Goal: Task Accomplishment & Management: Manage account settings

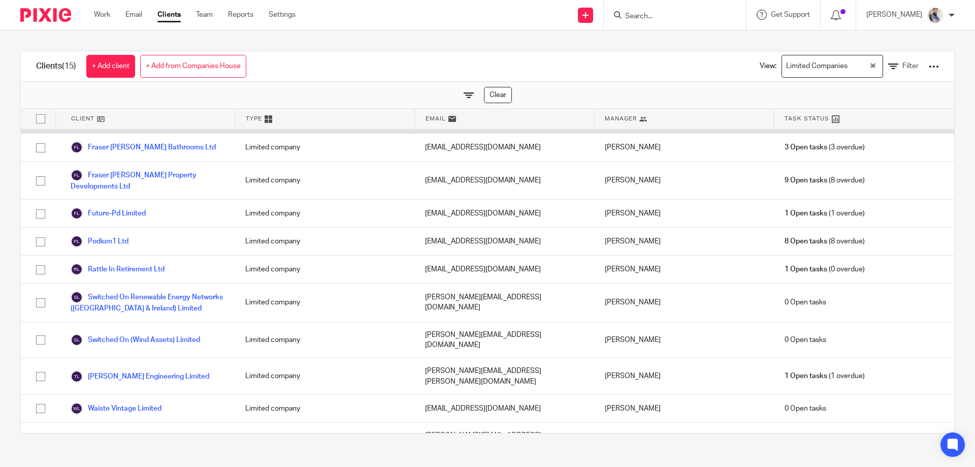
scroll to position [136, 0]
click at [173, 14] on link "Clients" at bounding box center [168, 15] width 23 height 10
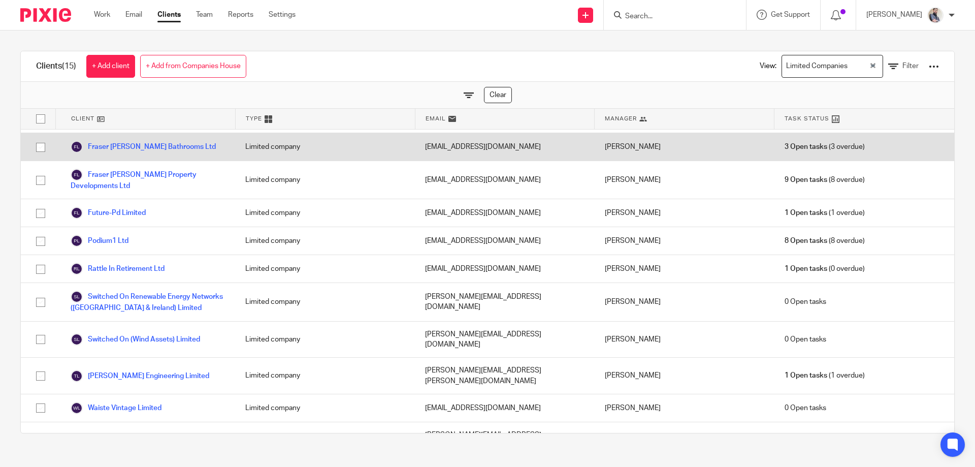
scroll to position [0, 0]
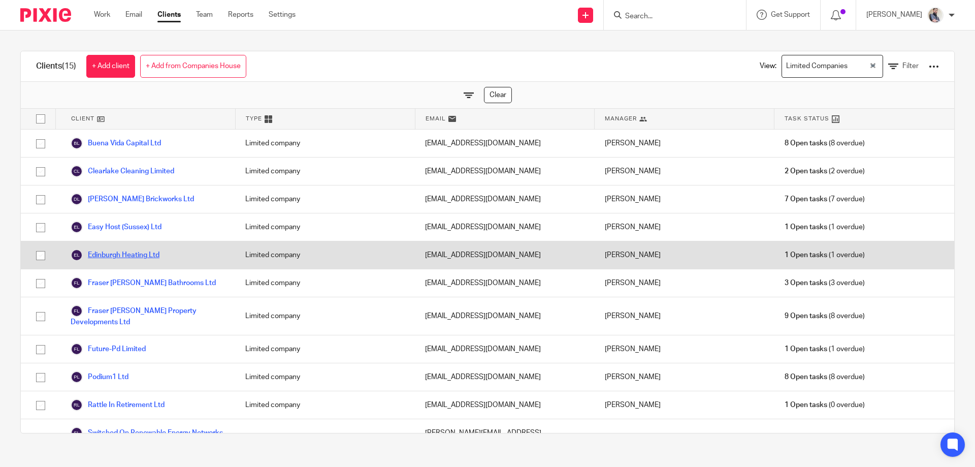
click at [108, 253] on link "Edinburgh Heating Ltd" at bounding box center [115, 255] width 89 height 12
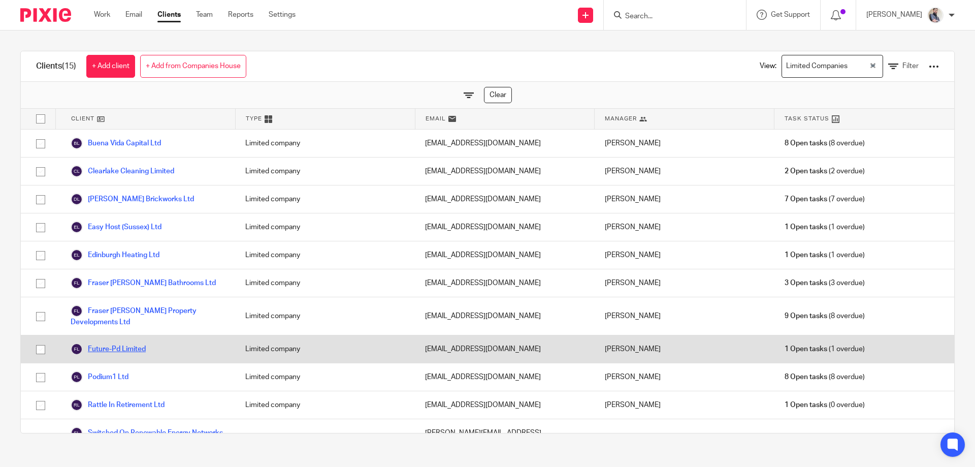
click at [120, 348] on link "Future-Pd Limited" at bounding box center [108, 349] width 75 height 12
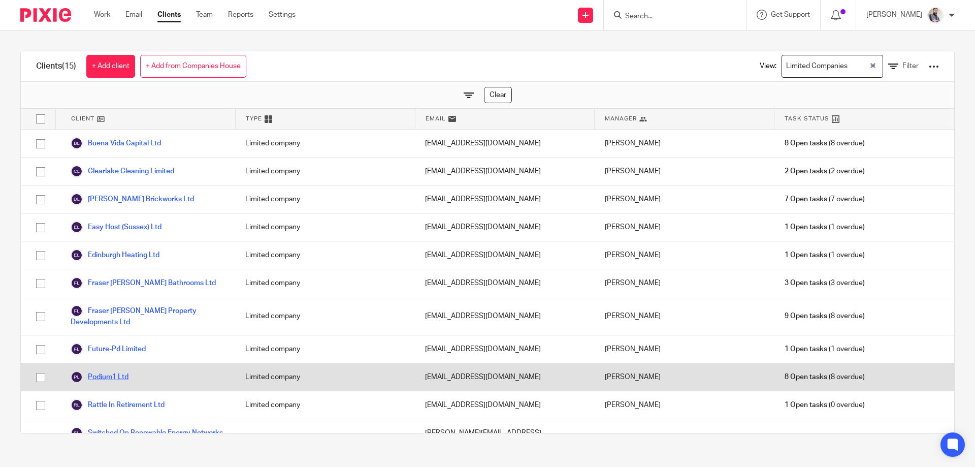
click at [107, 377] on link "Podium1 Ltd" at bounding box center [100, 377] width 58 height 12
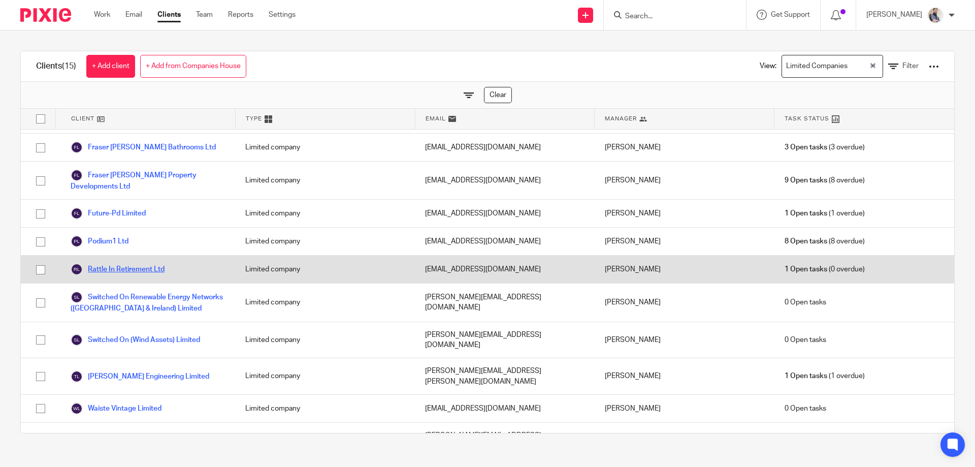
scroll to position [136, 0]
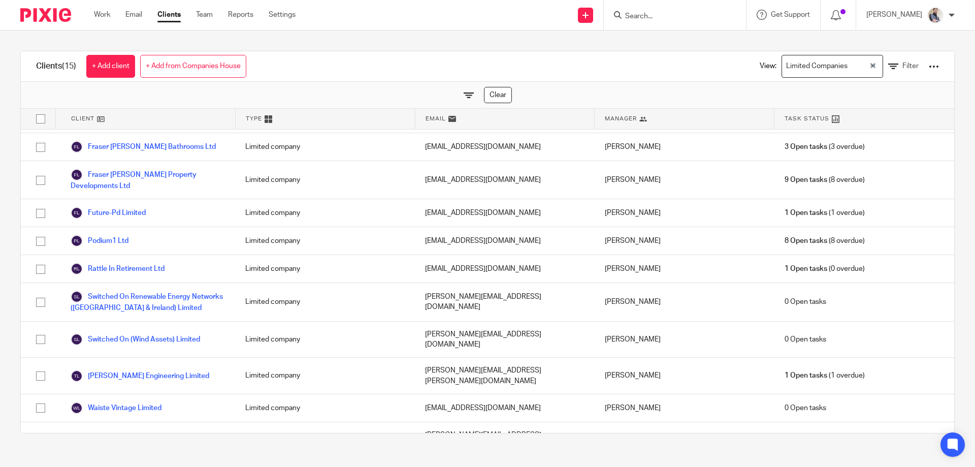
drag, startPoint x: 191, startPoint y: 395, endPoint x: -26, endPoint y: 391, distance: 217.3
click at [0, 391] on html "Work Email Clients Team Reports Settings Work Email Clients Team Reports Settin…" at bounding box center [487, 233] width 975 height 467
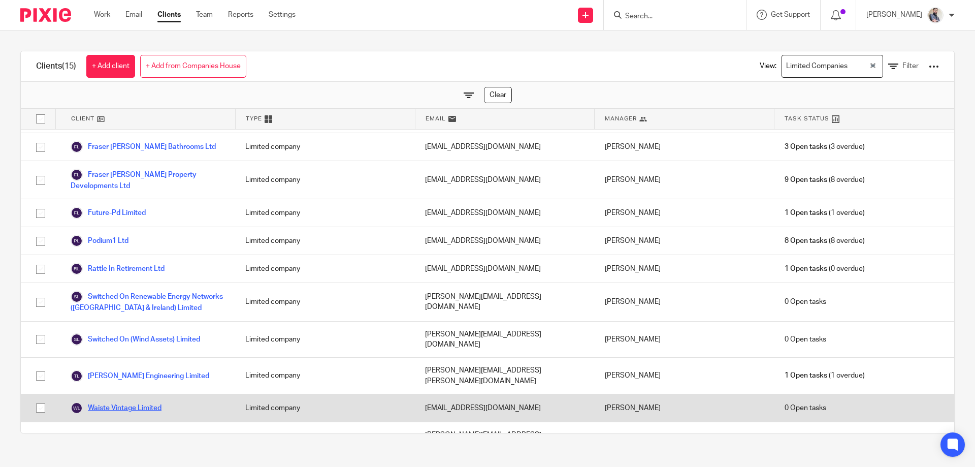
click at [120, 402] on link "Waiste Vintage Limited" at bounding box center [116, 408] width 91 height 12
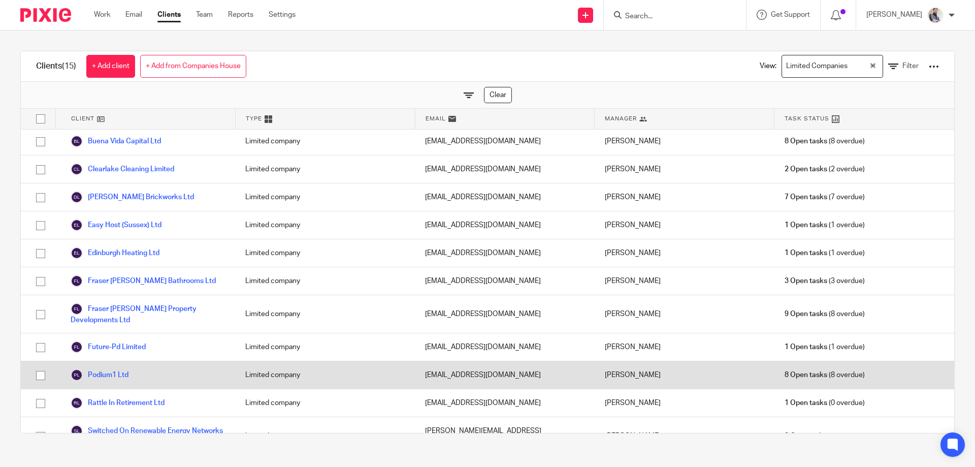
scroll to position [0, 0]
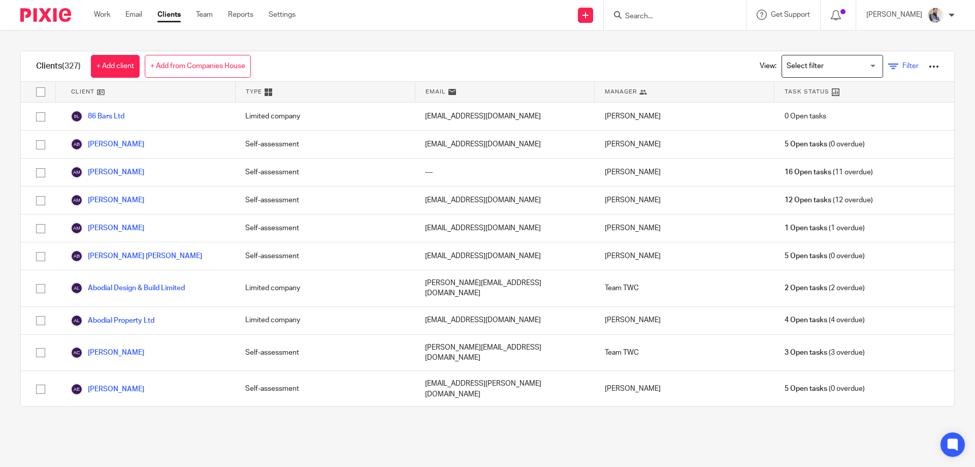
click at [888, 62] on icon at bounding box center [893, 66] width 10 height 10
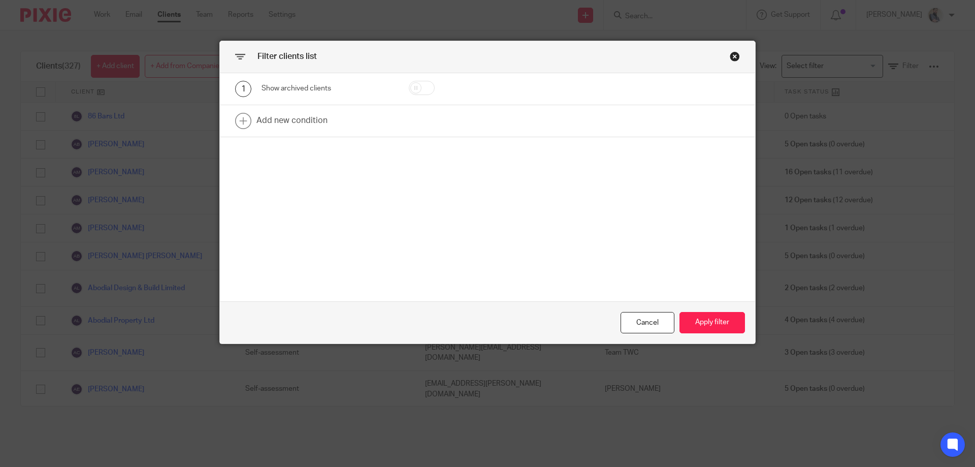
click at [412, 87] on input "checkbox" at bounding box center [422, 88] width 26 height 14
checkbox input "true"
click at [704, 325] on button "Apply filter" at bounding box center [711, 323] width 65 height 22
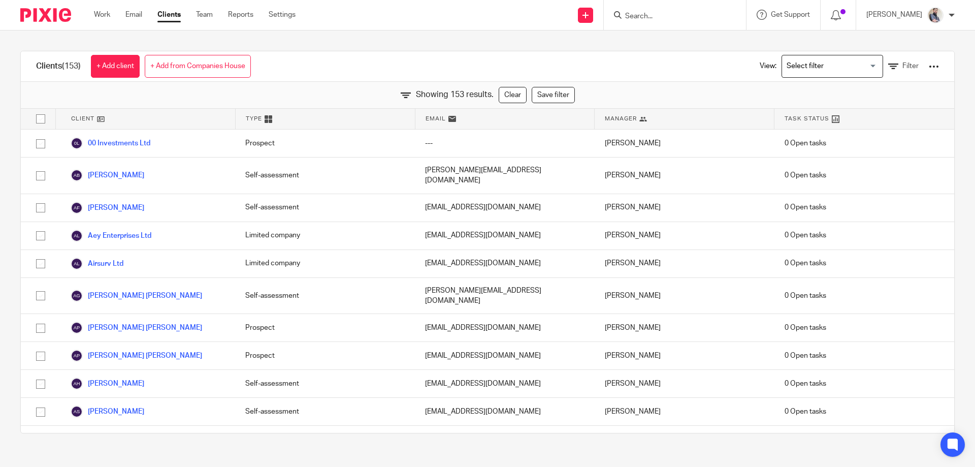
click at [649, 18] on input "Search" at bounding box center [669, 16] width 91 height 9
paste input "Bvc 4 Limited"
type input "Bvc"
click at [732, 13] on button "reset" at bounding box center [727, 14] width 10 height 10
click at [585, 61] on div "Clients (153) + Add client + Add from Companies House View: Loading... Filter" at bounding box center [487, 66] width 933 height 30
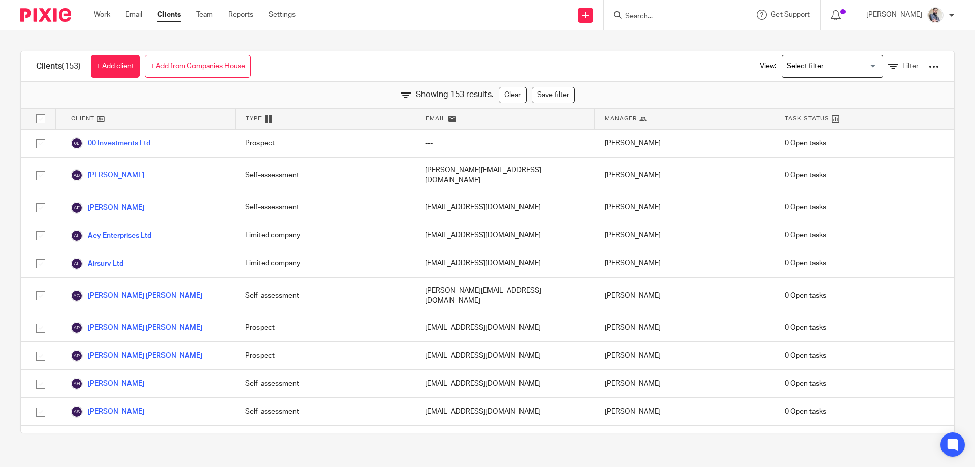
scroll to position [403, 0]
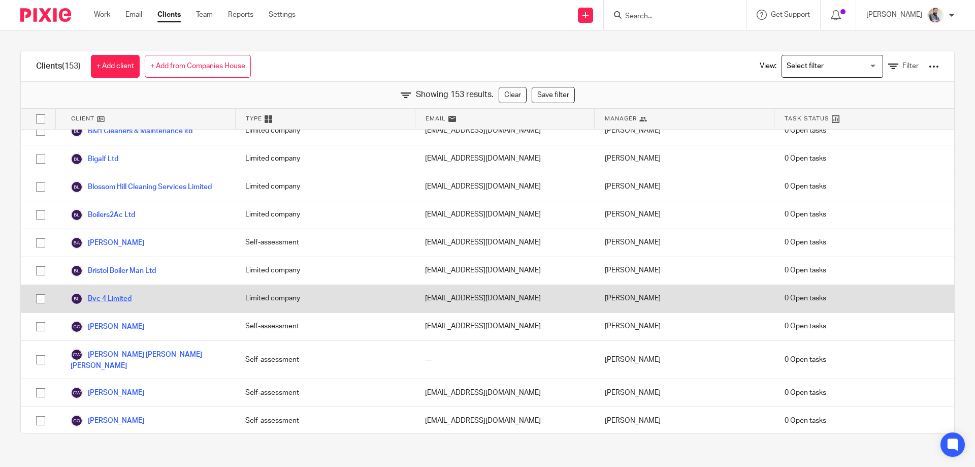
click at [100, 292] on link "Bvc 4 Limited" at bounding box center [101, 298] width 61 height 12
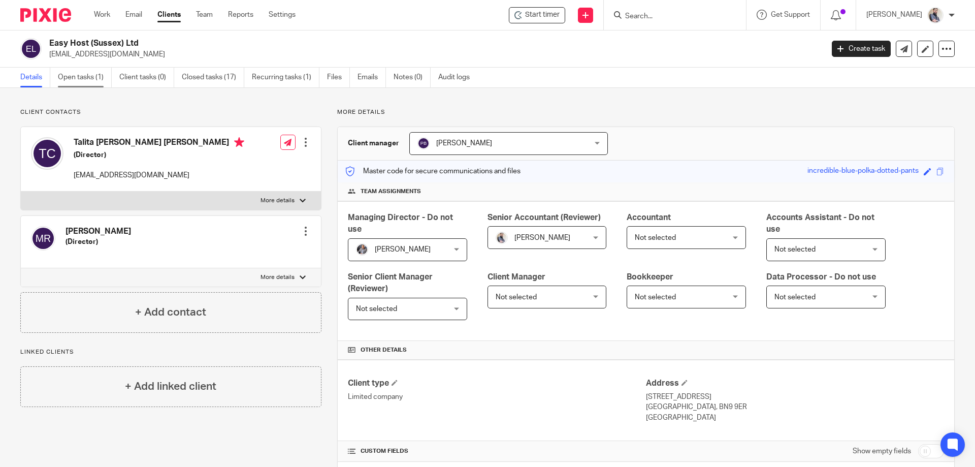
click at [94, 77] on link "Open tasks (1)" at bounding box center [85, 78] width 54 height 20
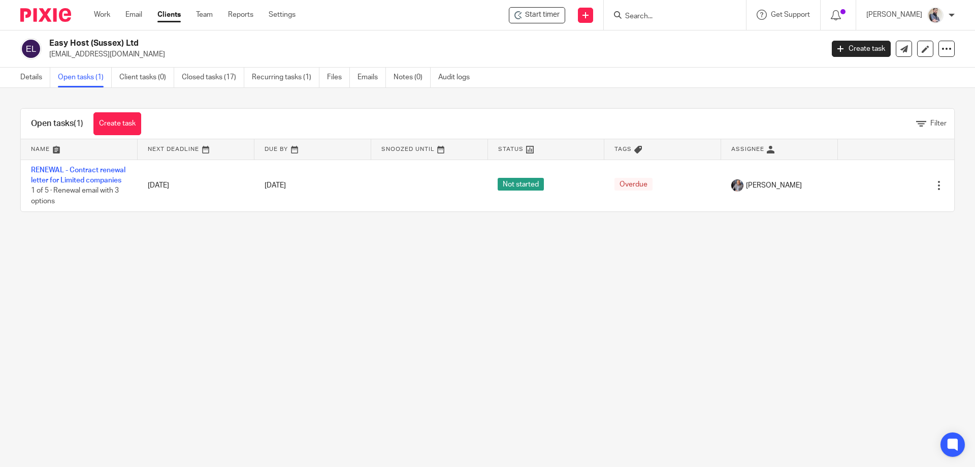
drag, startPoint x: 144, startPoint y: 44, endPoint x: 45, endPoint y: 39, distance: 99.7
click at [45, 39] on div "Easy Host (Sussex) Ltd [EMAIL_ADDRESS][DOMAIN_NAME]" at bounding box center [418, 48] width 796 height 21
copy div "Easy Host (Sussex) Ltd"
click at [174, 38] on div "Easy Host (Sussex) Ltd [EMAIL_ADDRESS][DOMAIN_NAME] Create task Update from Com…" at bounding box center [487, 48] width 975 height 37
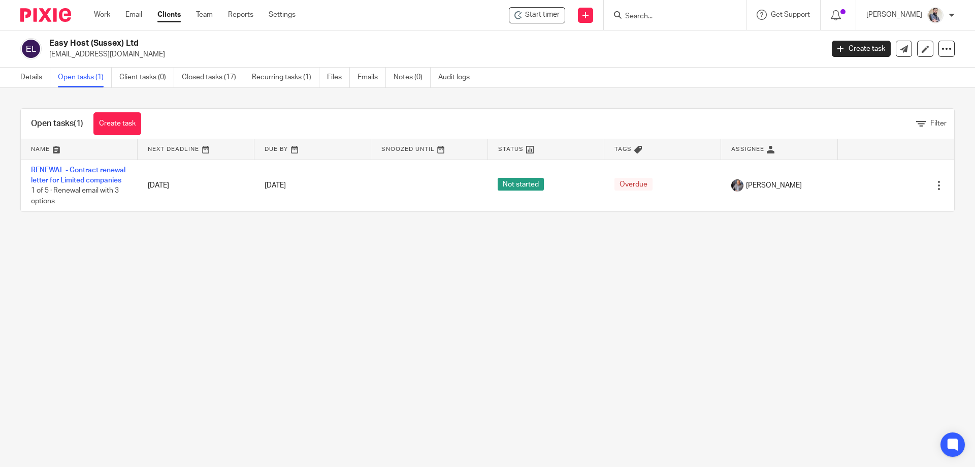
drag, startPoint x: 124, startPoint y: 47, endPoint x: 56, endPoint y: 32, distance: 69.5
click at [56, 32] on div "Easy Host (Sussex) Ltd [EMAIL_ADDRESS][DOMAIN_NAME] Create task Update from Com…" at bounding box center [487, 48] width 975 height 37
copy h2 "asy Host (Sussex) Ltd"
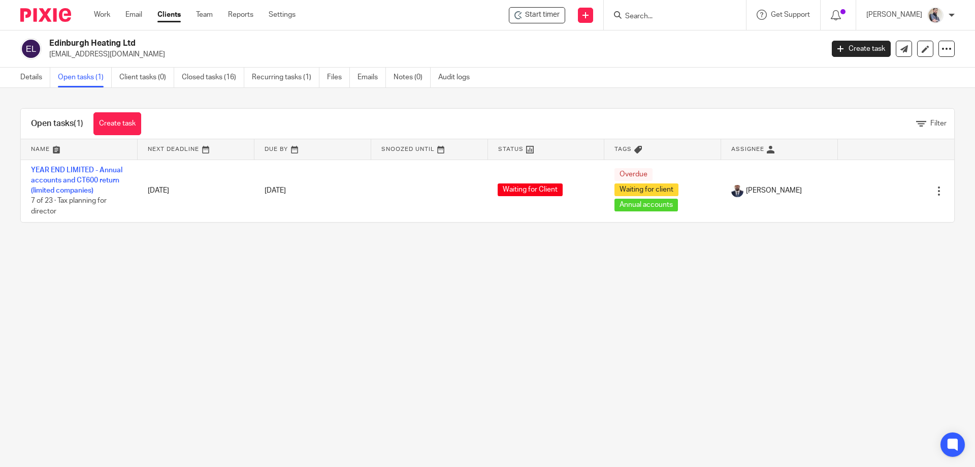
click at [669, 16] on input "Search" at bounding box center [669, 16] width 91 height 9
type input "future"
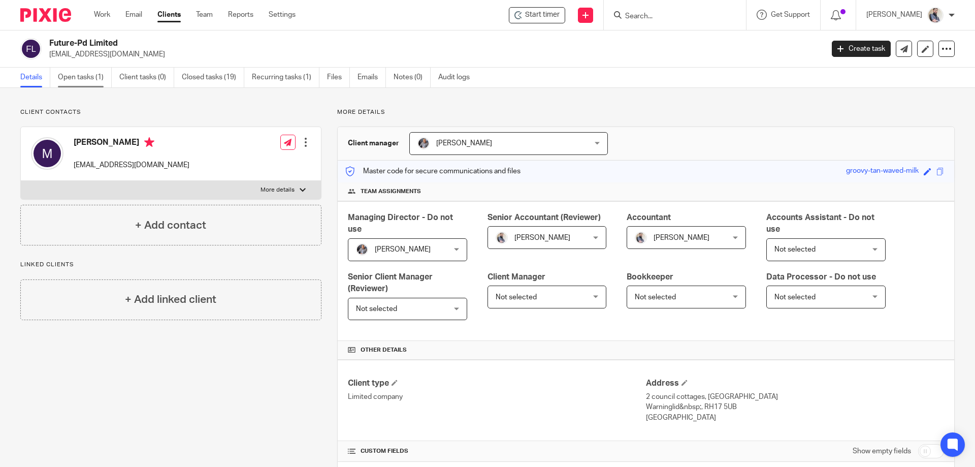
click at [82, 77] on link "Open tasks (1)" at bounding box center [85, 78] width 54 height 20
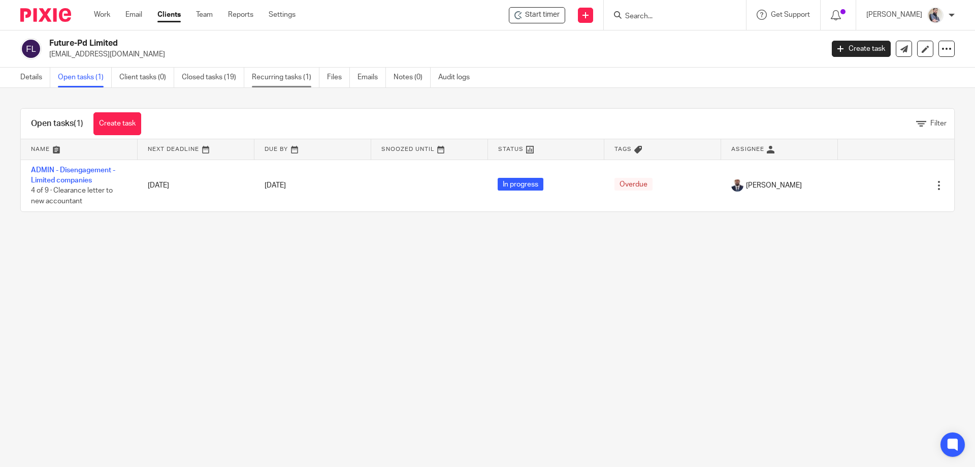
click at [257, 78] on link "Recurring tasks (1)" at bounding box center [286, 78] width 68 height 20
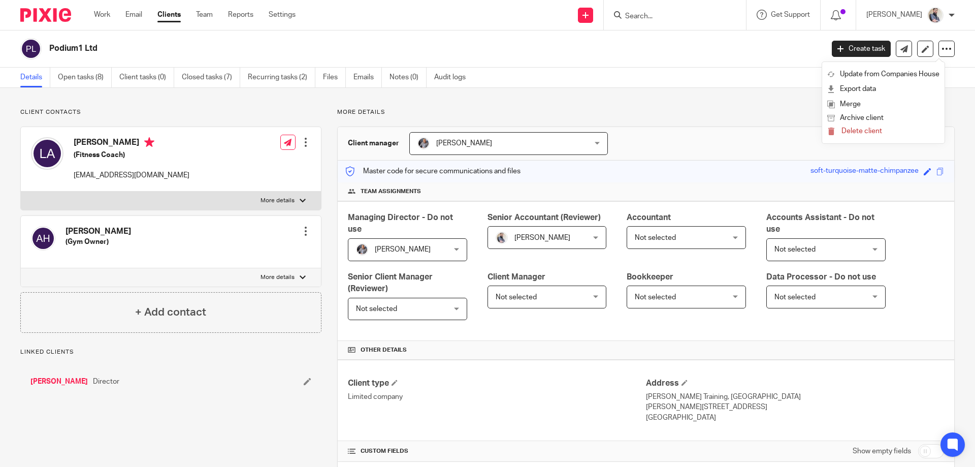
click at [876, 118] on button "Archive client" at bounding box center [883, 118] width 112 height 13
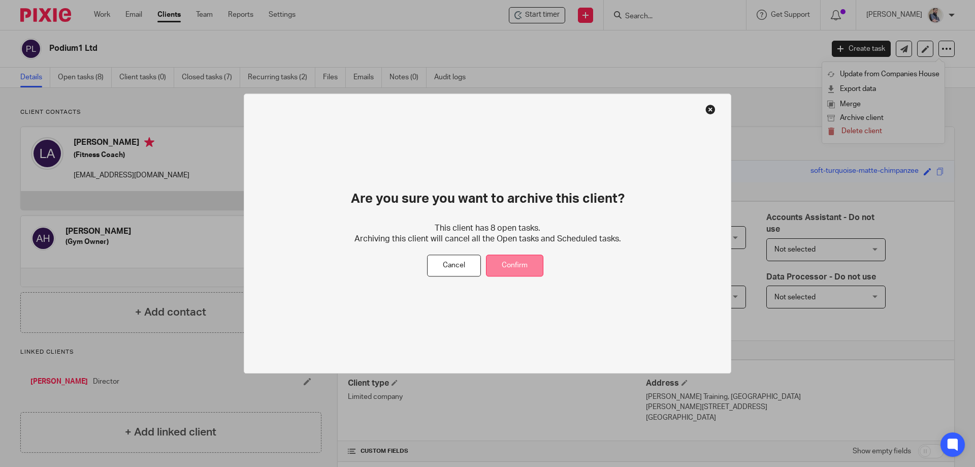
click at [512, 264] on button "Confirm" at bounding box center [514, 266] width 57 height 22
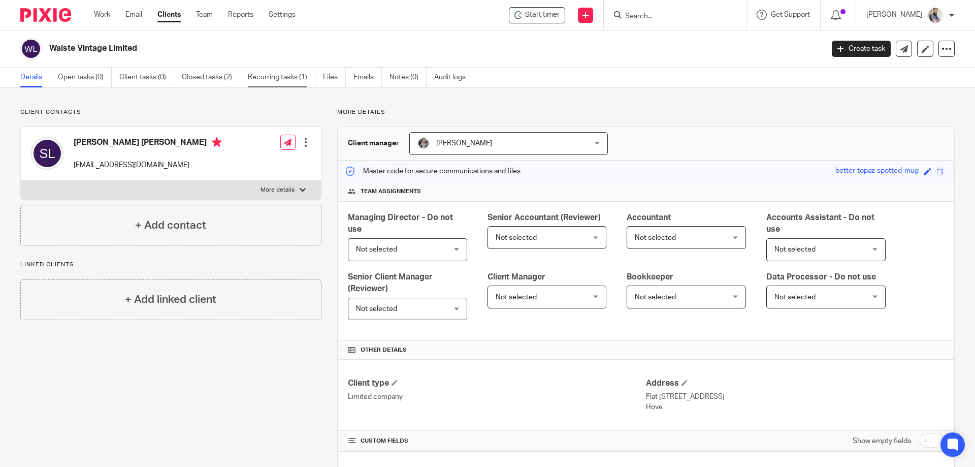
click at [257, 78] on link "Recurring tasks (1)" at bounding box center [282, 78] width 68 height 20
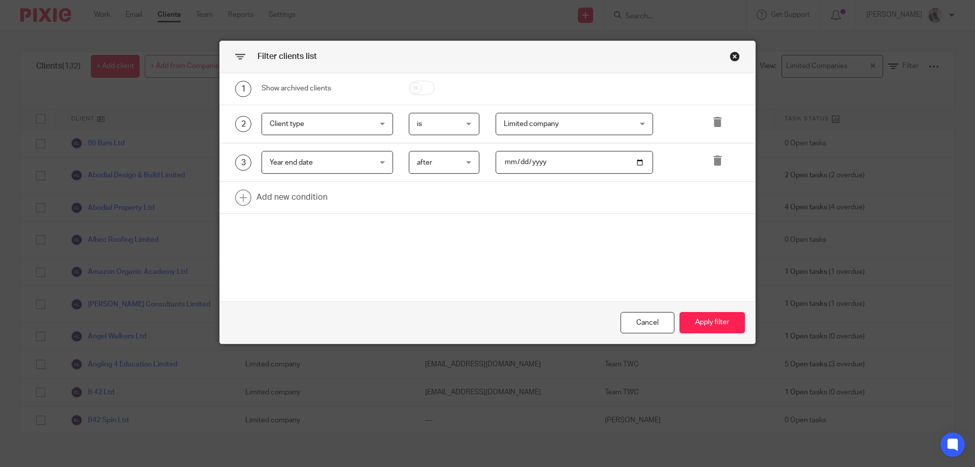
click at [424, 162] on span "after" at bounding box center [424, 162] width 15 height 7
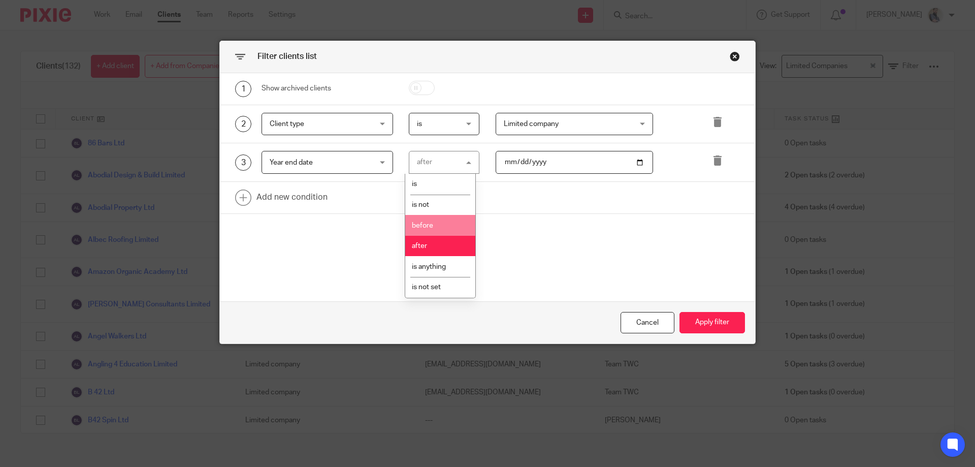
drag, startPoint x: 428, startPoint y: 217, endPoint x: 484, endPoint y: 182, distance: 66.3
click at [428, 217] on li "before" at bounding box center [440, 225] width 70 height 21
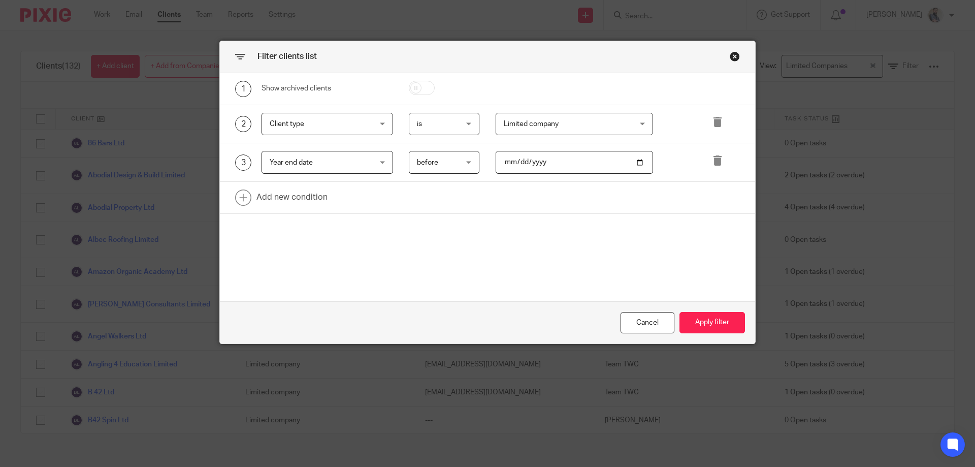
click at [517, 161] on input "2023-03-30" at bounding box center [574, 162] width 158 height 23
type input "2024-12-01"
click at [696, 326] on button "Apply filter" at bounding box center [711, 323] width 65 height 22
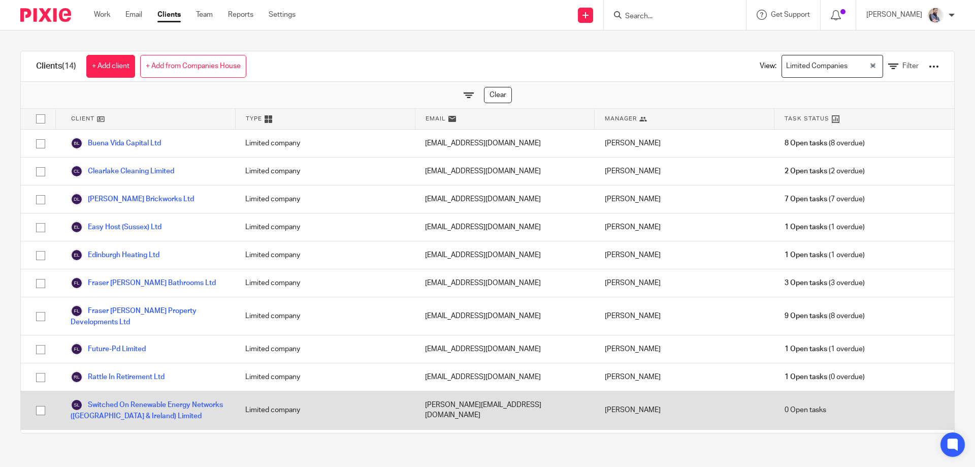
scroll to position [108, 0]
